Goal: Transaction & Acquisition: Purchase product/service

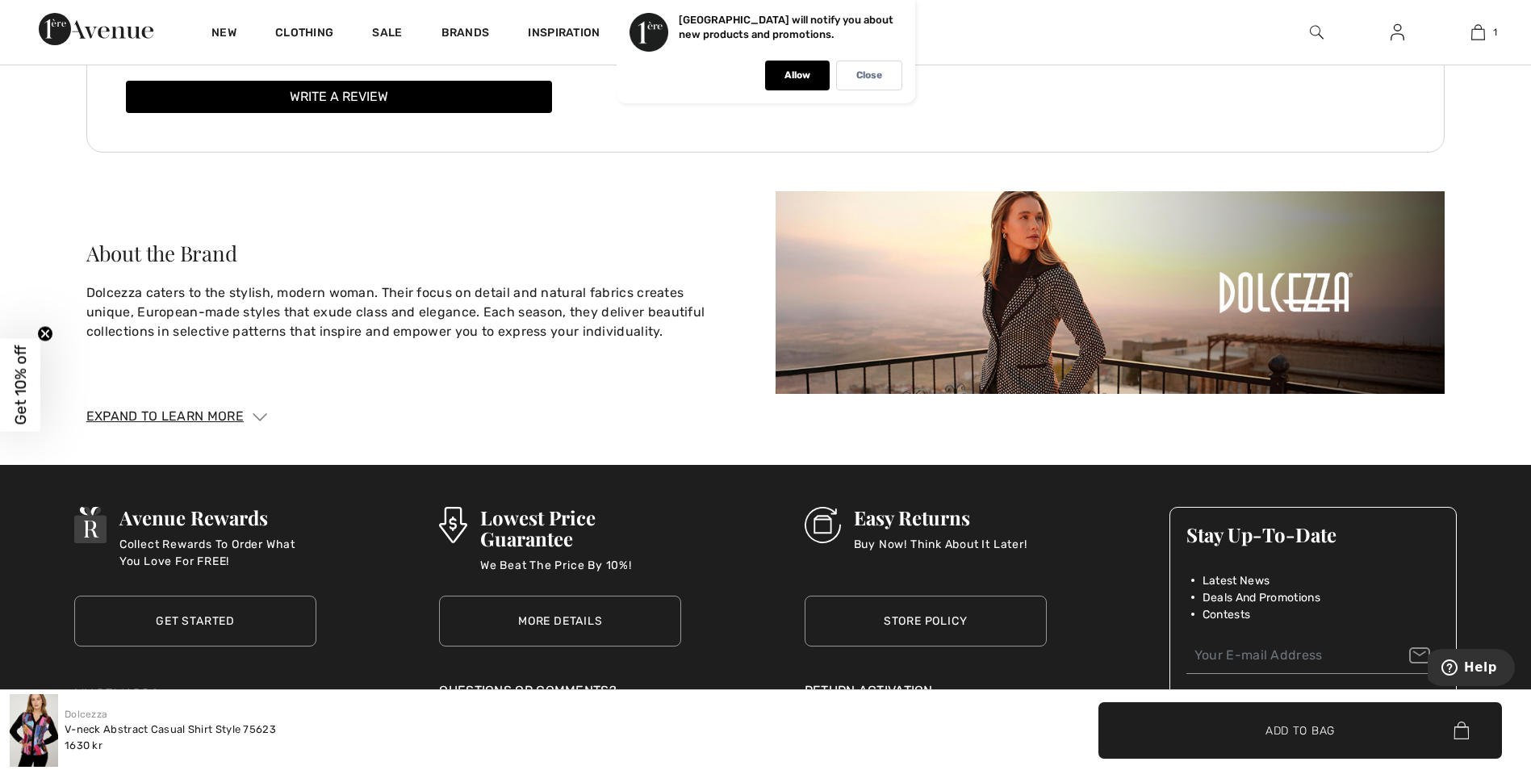
scroll to position [3309, 0]
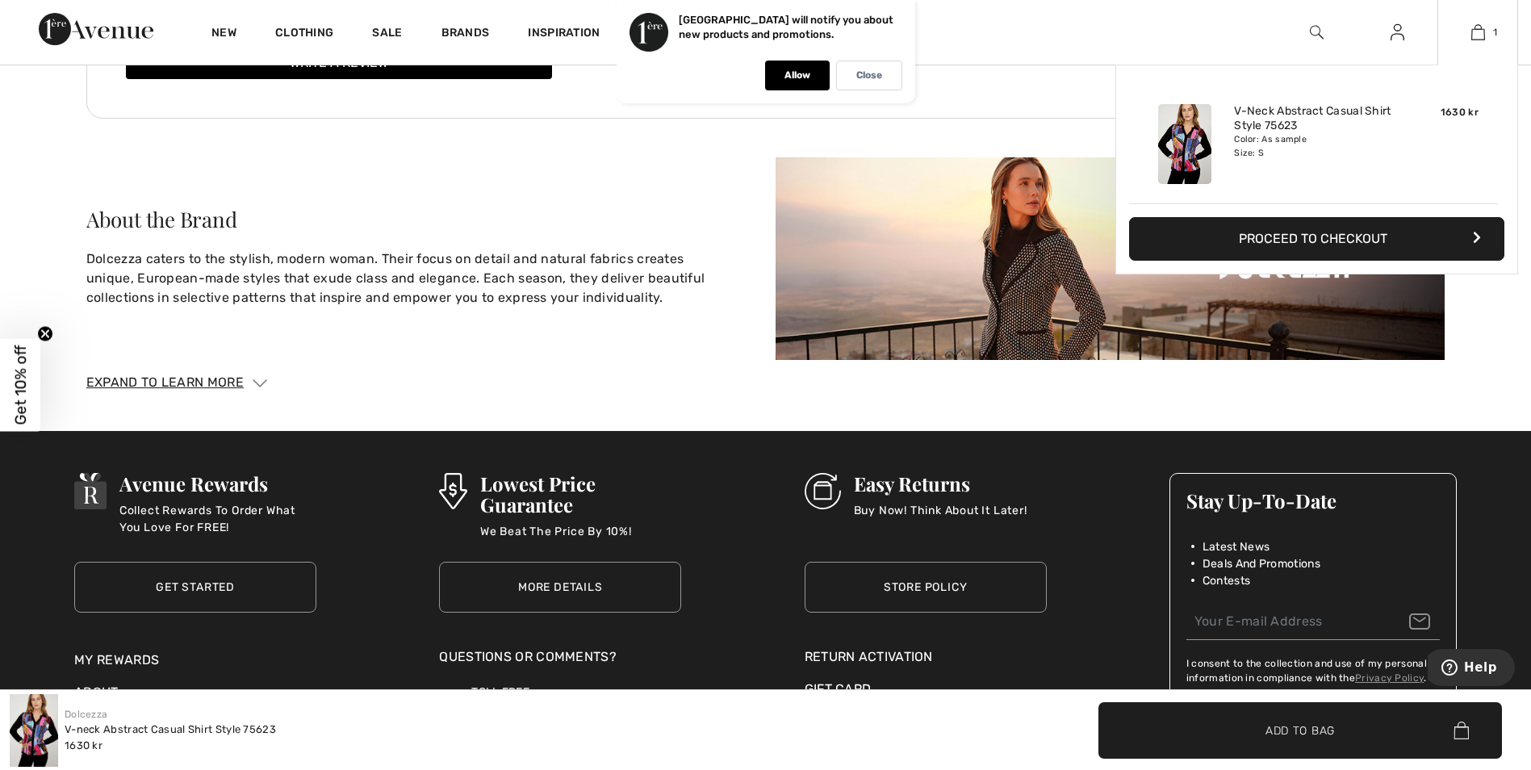
click at [1199, 149] on img at bounding box center [1184, 144] width 53 height 80
